Goal: Task Accomplishment & Management: Use online tool/utility

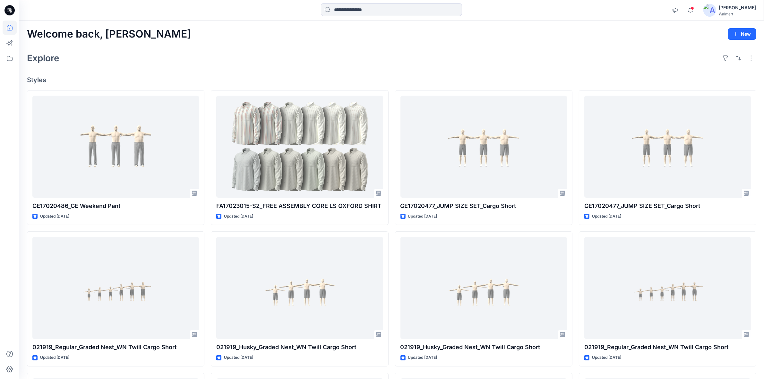
click at [467, 52] on div "Explore" at bounding box center [392, 57] width 730 height 15
drag, startPoint x: 455, startPoint y: 23, endPoint x: 446, endPoint y: 37, distance: 16.1
click at [456, 23] on div "Welcome back, Shabbir New Explore Styles GE17020486_GE Weekend Pant Updated 5 d…" at bounding box center [391, 280] width 745 height 518
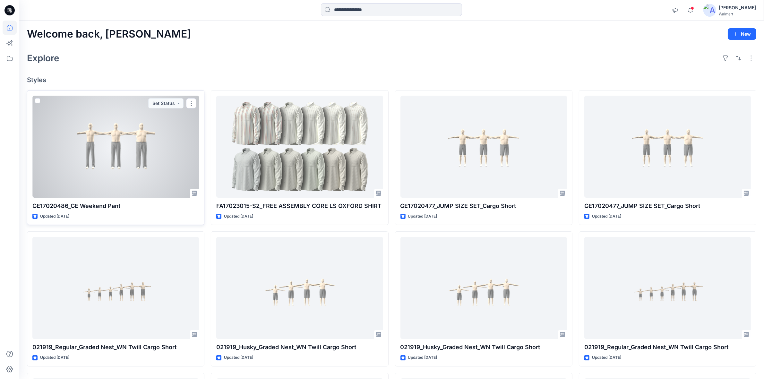
click at [144, 175] on div at bounding box center [115, 147] width 167 height 102
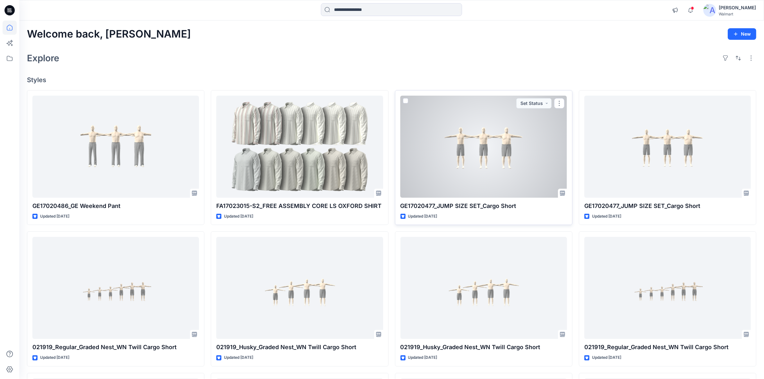
click at [461, 170] on div at bounding box center [484, 147] width 167 height 102
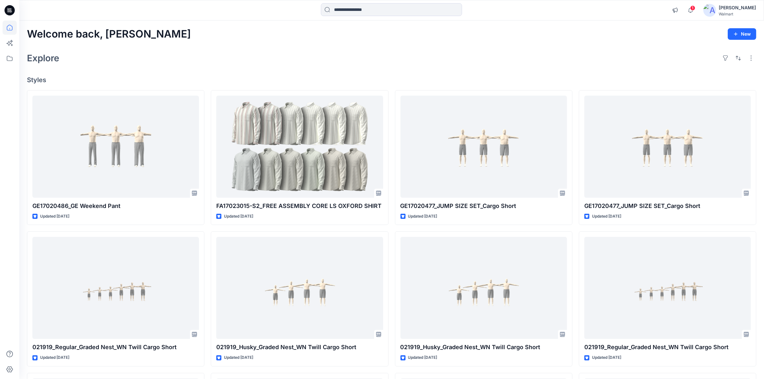
click at [13, 14] on icon at bounding box center [9, 10] width 10 height 21
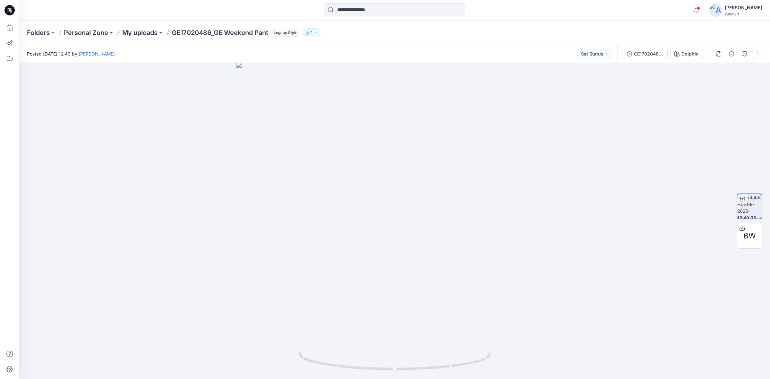
click at [760, 56] on button "button" at bounding box center [757, 54] width 10 height 10
click at [726, 105] on p "Duplicate to..." at bounding box center [727, 104] width 29 height 7
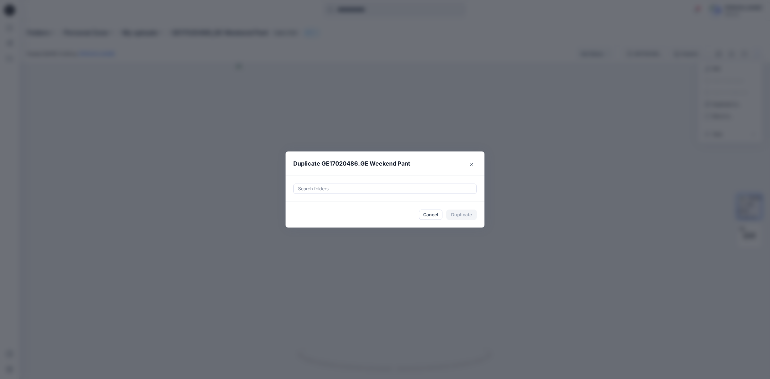
click at [393, 186] on div at bounding box center [385, 189] width 175 height 8
paste input "**********"
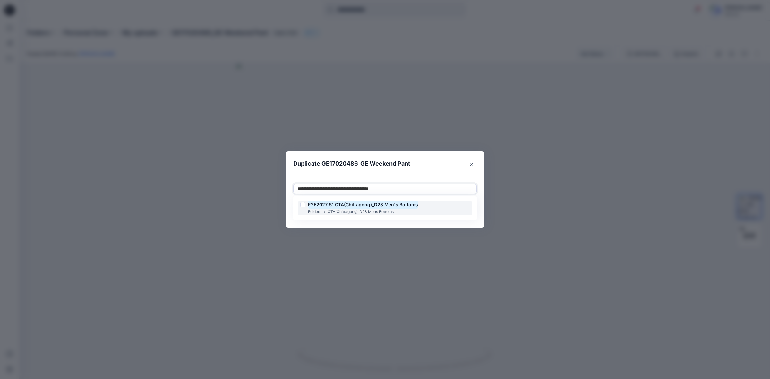
click at [386, 209] on p "CTA(Chittagong)_D23 Mens Bottoms" at bounding box center [361, 212] width 66 height 7
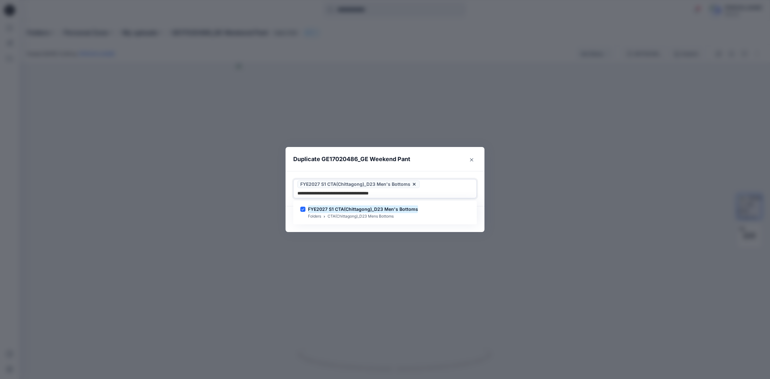
type input "**********"
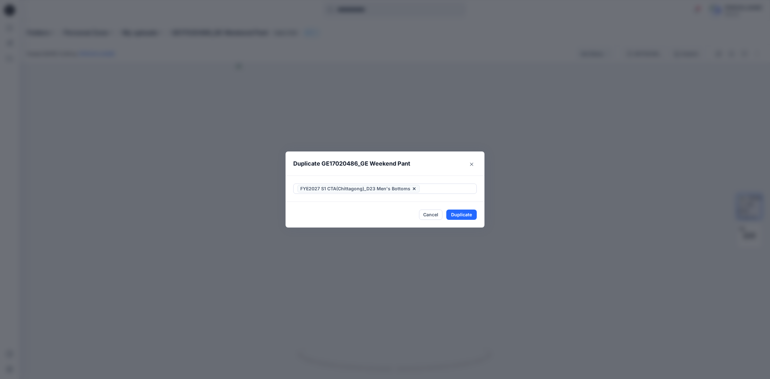
click at [434, 166] on header "Duplicate GE17020486_GE Weekend Pant" at bounding box center [379, 164] width 186 height 24
click at [463, 215] on button "Duplicate" at bounding box center [462, 215] width 30 height 10
click at [473, 212] on button "Close" at bounding box center [466, 215] width 21 height 10
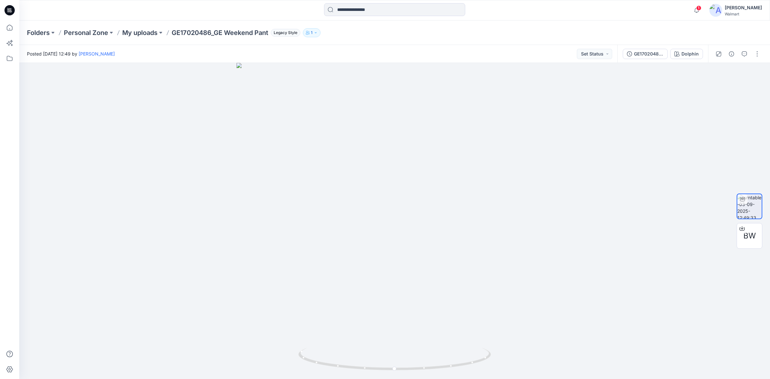
click at [11, 12] on icon at bounding box center [9, 10] width 10 height 10
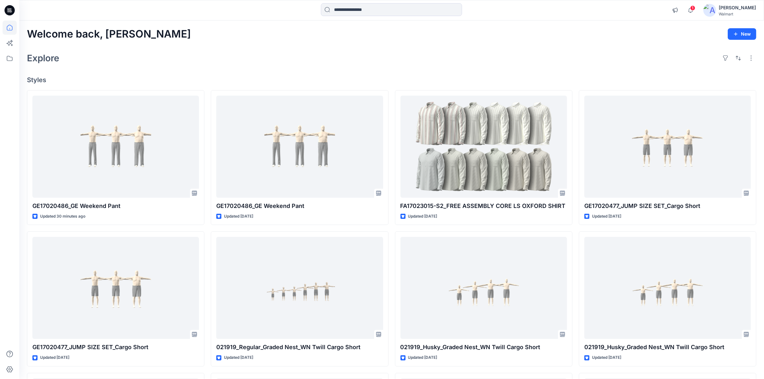
click at [282, 57] on div "Explore" at bounding box center [392, 57] width 730 height 15
click at [243, 42] on div "Welcome back, Shabbir New Explore Styles GE17020486_GE Weekend Pant Updated 30 …" at bounding box center [391, 280] width 745 height 518
click at [575, 52] on div "Explore" at bounding box center [392, 57] width 730 height 15
click at [444, 55] on div "Explore" at bounding box center [392, 57] width 730 height 15
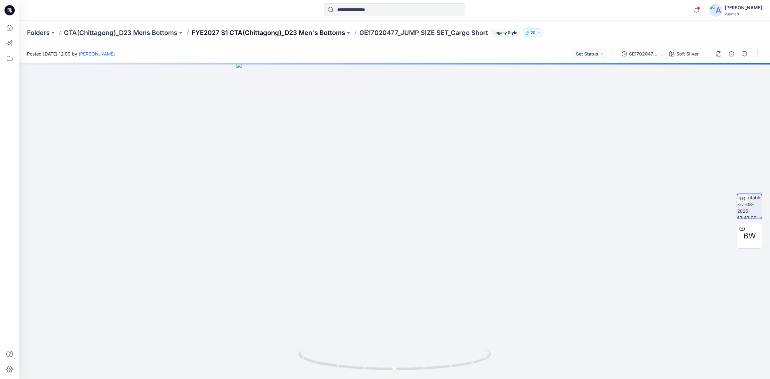
click at [305, 36] on p "FYE2027 S1 CTA(Chittagong)_D23 Men's Bottoms" at bounding box center [269, 32] width 154 height 9
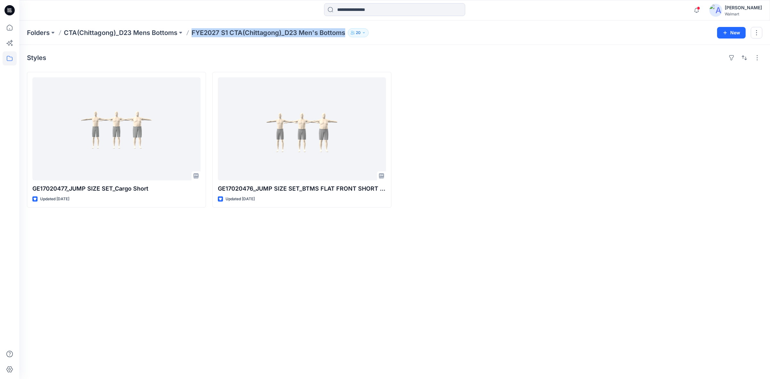
drag, startPoint x: 191, startPoint y: 36, endPoint x: 358, endPoint y: 38, distance: 166.9
click at [358, 38] on div "Folders CTA(Chittagong)_D23 Mens Bottoms FYE2027 S1 CTA(Chittagong)_D23 Men's B…" at bounding box center [394, 33] width 751 height 24
copy div "FYE2027 S1 CTA(Chittagong)_D23 Men's Bottoms 20 New"
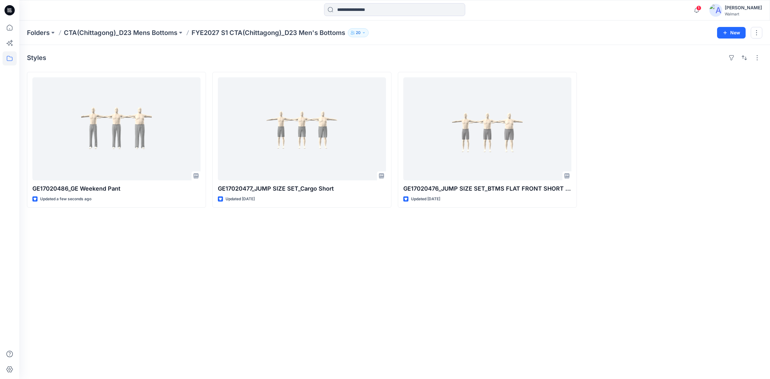
drag, startPoint x: 410, startPoint y: 246, endPoint x: 414, endPoint y: 247, distance: 4.4
click at [410, 246] on div "Styles GE17020486_GE Weekend Pant Updated a few seconds ago GE17020477_JUMP SIZ…" at bounding box center [394, 212] width 751 height 334
click at [625, 49] on div "Styles GE17020486_GE Weekend Pant Updated a few seconds ago GE17020477_JUMP SIZ…" at bounding box center [394, 212] width 751 height 334
